Goal: Task Accomplishment & Management: Use online tool/utility

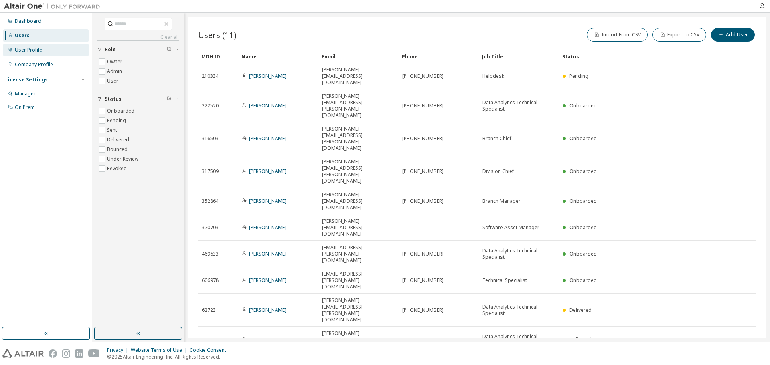
click at [57, 53] on div "User Profile" at bounding box center [45, 50] width 85 height 13
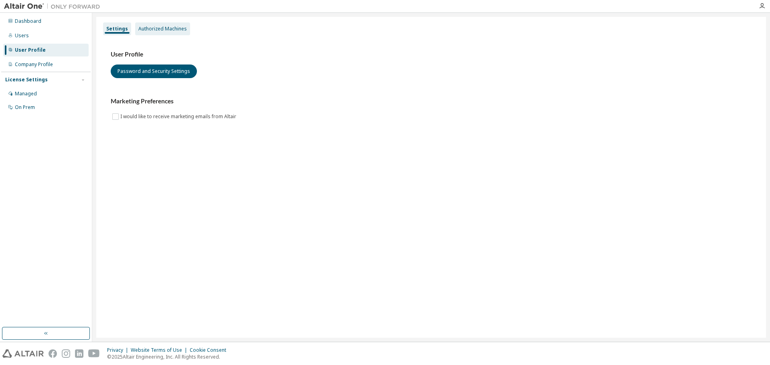
click at [150, 31] on div "Authorized Machines" at bounding box center [162, 29] width 49 height 6
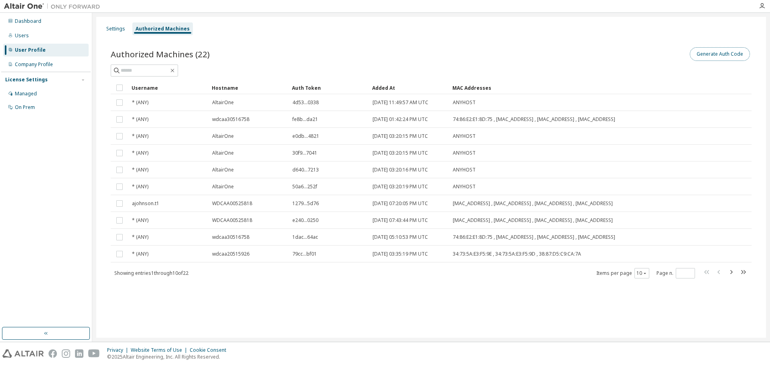
click at [713, 59] on button "Generate Auth Code" at bounding box center [720, 54] width 60 height 14
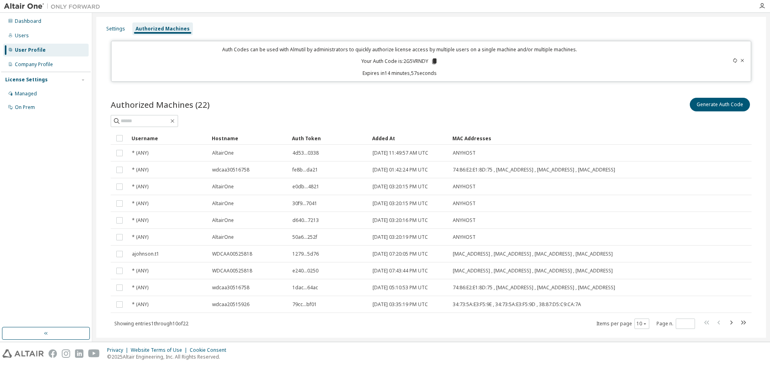
drag, startPoint x: 425, startPoint y: 63, endPoint x: 402, endPoint y: 63, distance: 22.5
click at [402, 63] on p "Your Auth Code is: 2G5VRNDY" at bounding box center [399, 61] width 77 height 7
click at [424, 63] on p "Your Auth Code is: 2G5VRNDY" at bounding box center [399, 61] width 77 height 7
drag, startPoint x: 426, startPoint y: 62, endPoint x: 402, endPoint y: 63, distance: 23.3
click at [402, 63] on p "Your Auth Code is: 2G5VRNDY" at bounding box center [399, 61] width 77 height 7
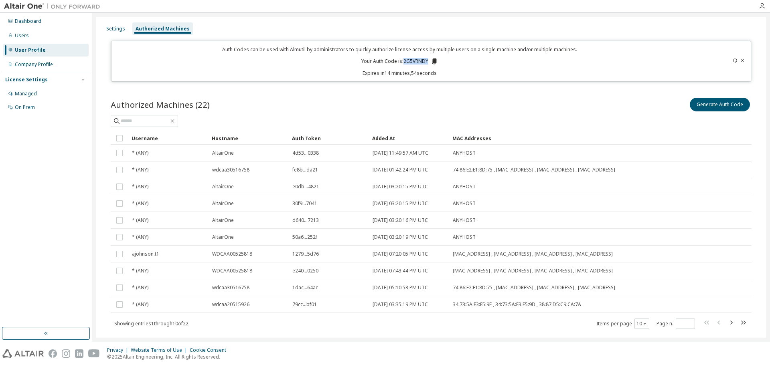
copy p "2G5VRNDY"
